Goal: Transaction & Acquisition: Purchase product/service

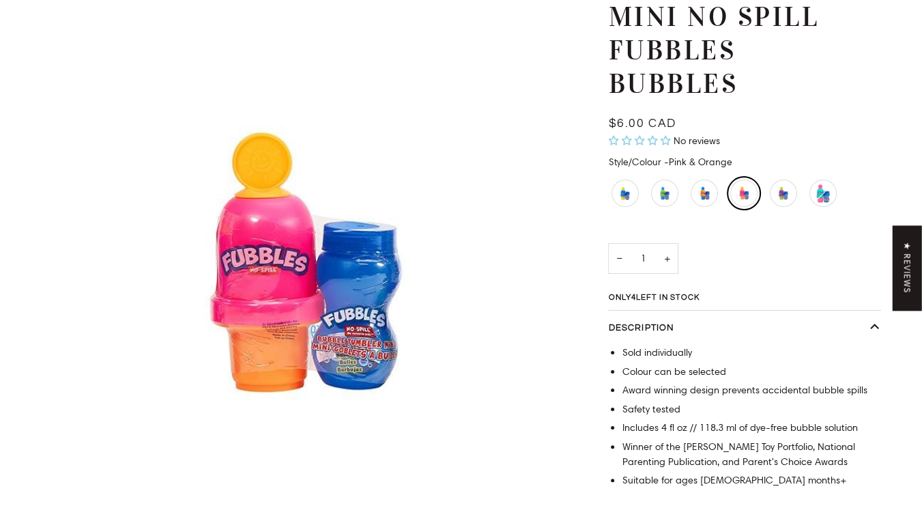
scroll to position [205, 0]
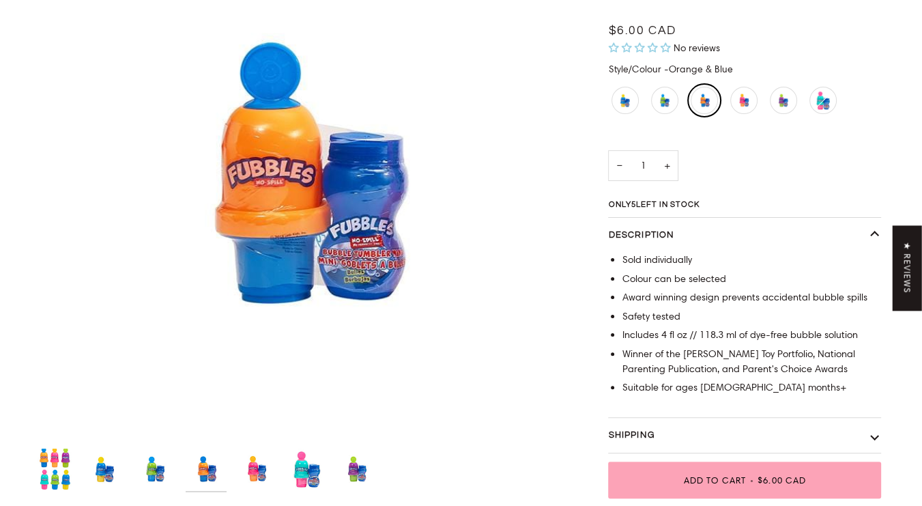
scroll to position [205, 0]
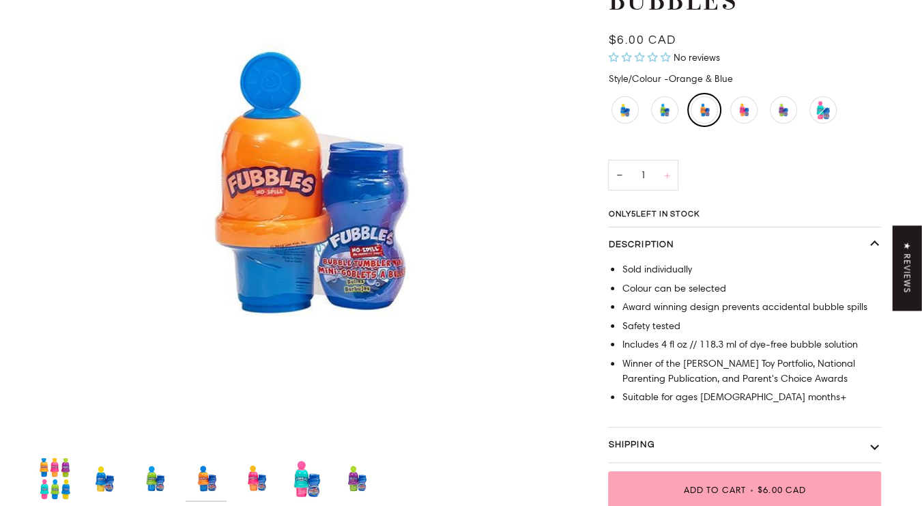
click at [671, 175] on button "+" at bounding box center [666, 175] width 23 height 31
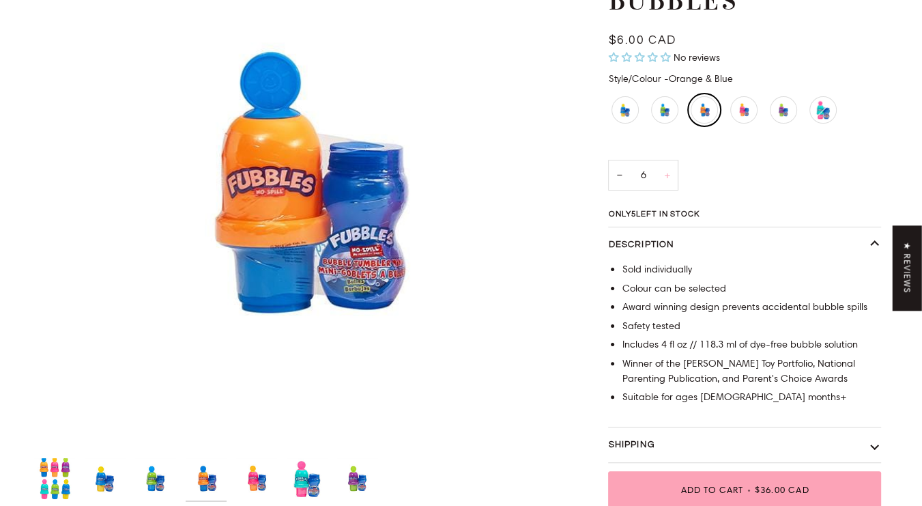
click at [671, 175] on button "+" at bounding box center [666, 175] width 23 height 31
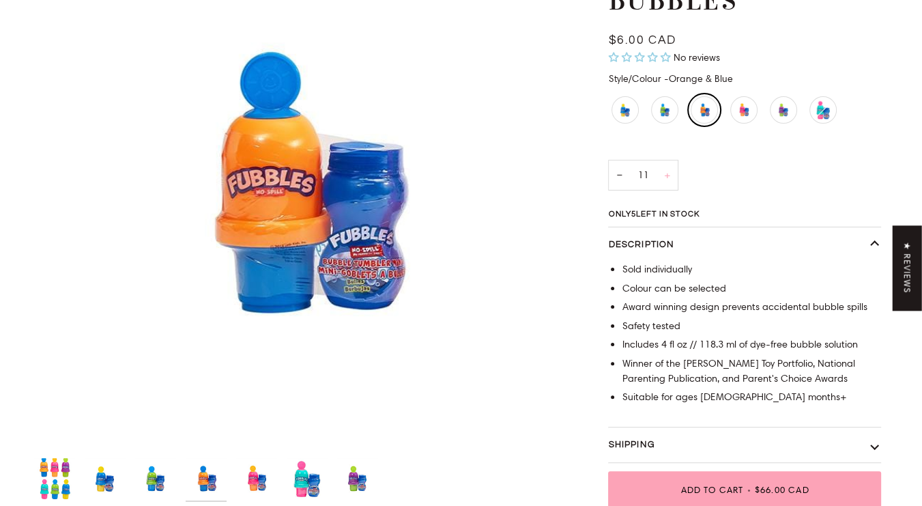
click at [671, 175] on button "+" at bounding box center [666, 175] width 23 height 31
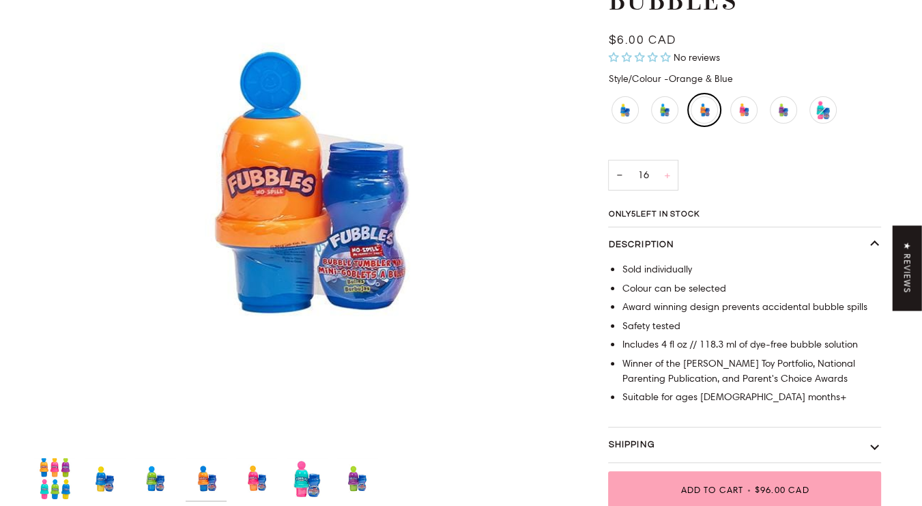
click at [671, 175] on button "+" at bounding box center [666, 175] width 23 height 31
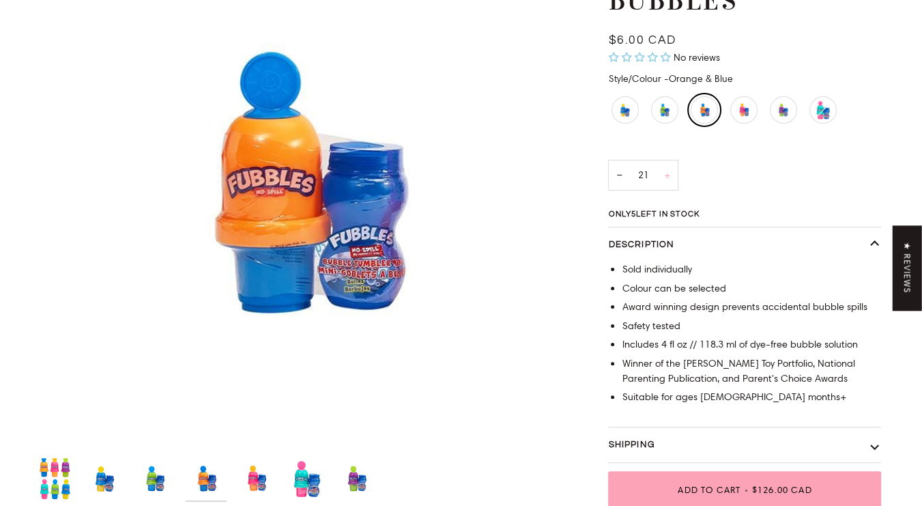
click at [671, 175] on button "+" at bounding box center [666, 175] width 23 height 31
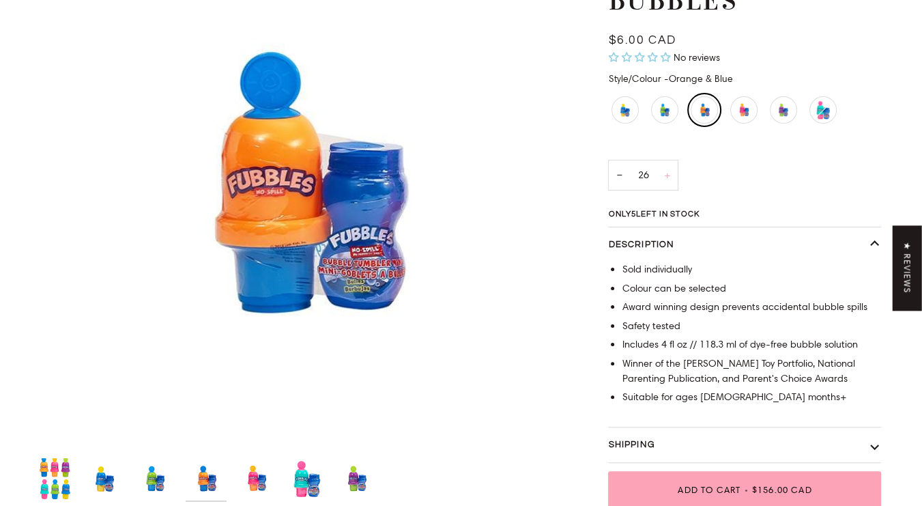
click at [671, 175] on button "+" at bounding box center [666, 175] width 23 height 31
type input "30"
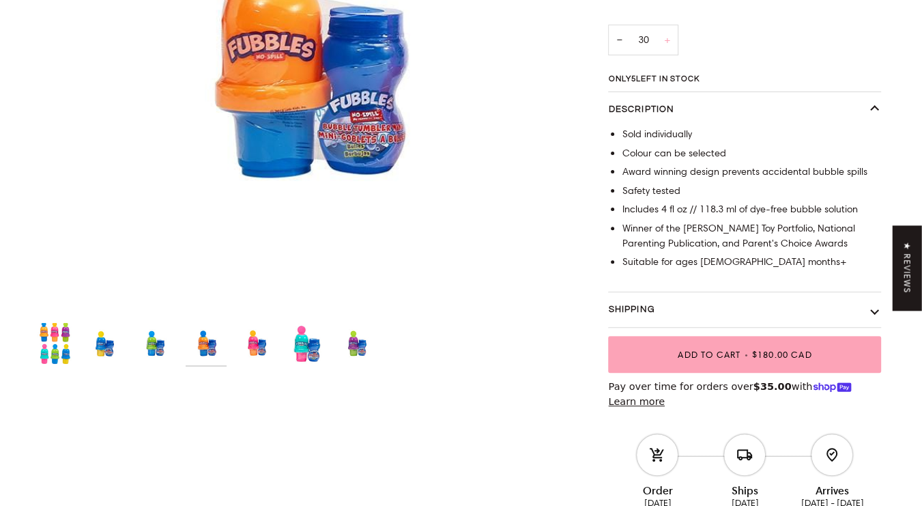
scroll to position [409, 0]
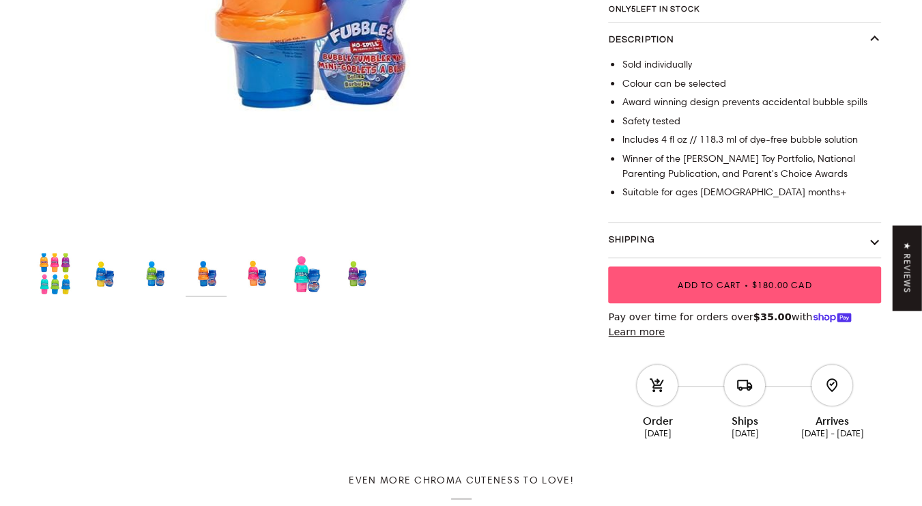
click at [721, 279] on span "Add to Cart" at bounding box center [709, 284] width 63 height 11
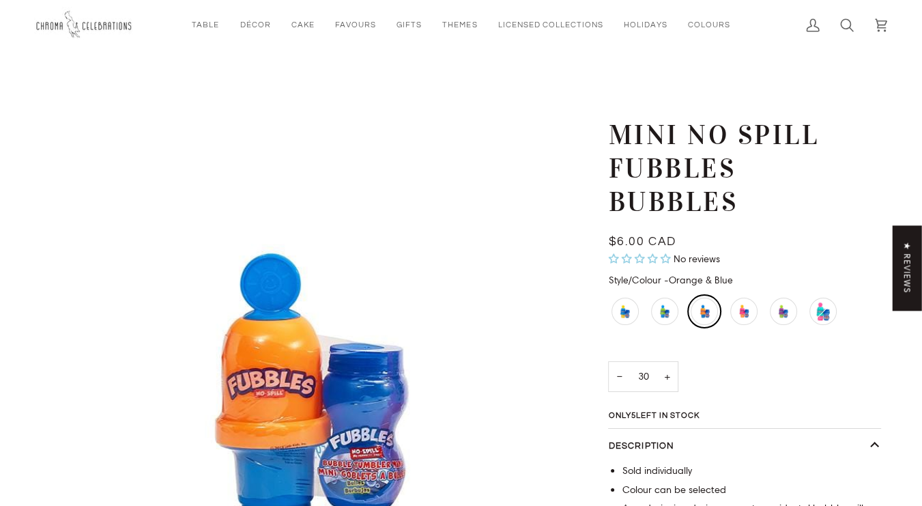
scroll to position [0, 0]
